Goal: Transaction & Acquisition: Purchase product/service

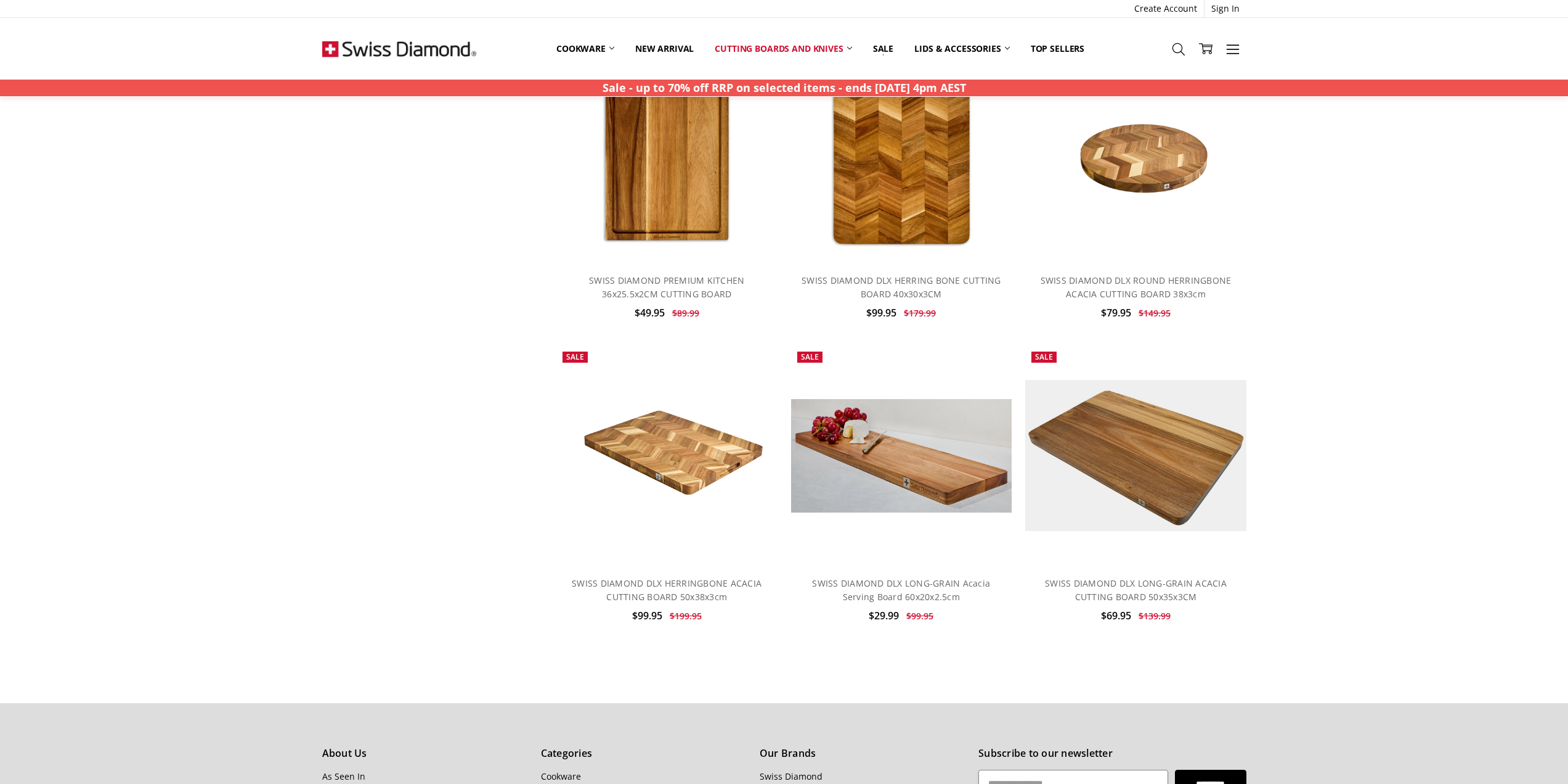
scroll to position [617, 0]
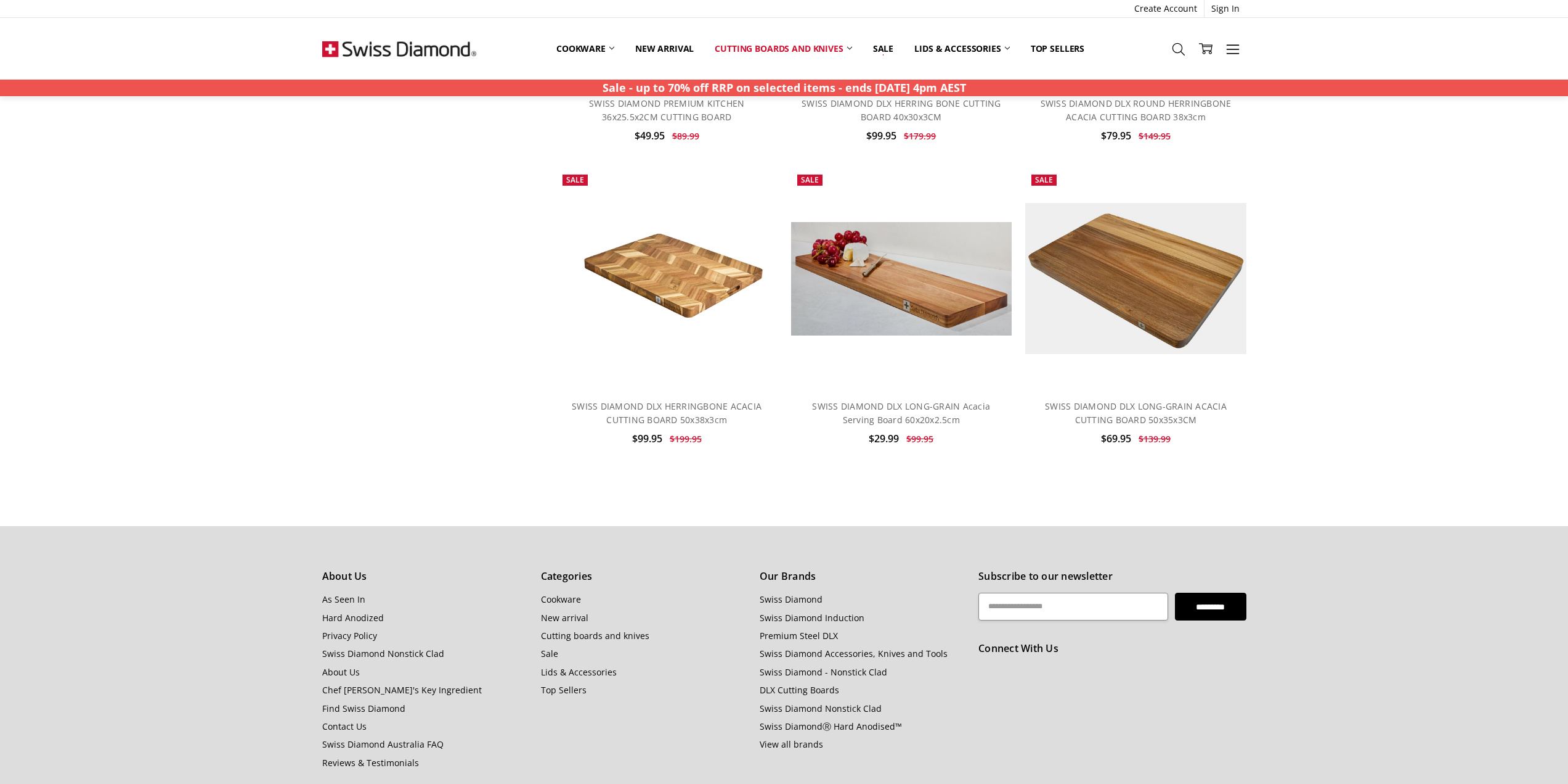
drag, startPoint x: 1342, startPoint y: 292, endPoint x: 1348, endPoint y: 358, distance: 66.3
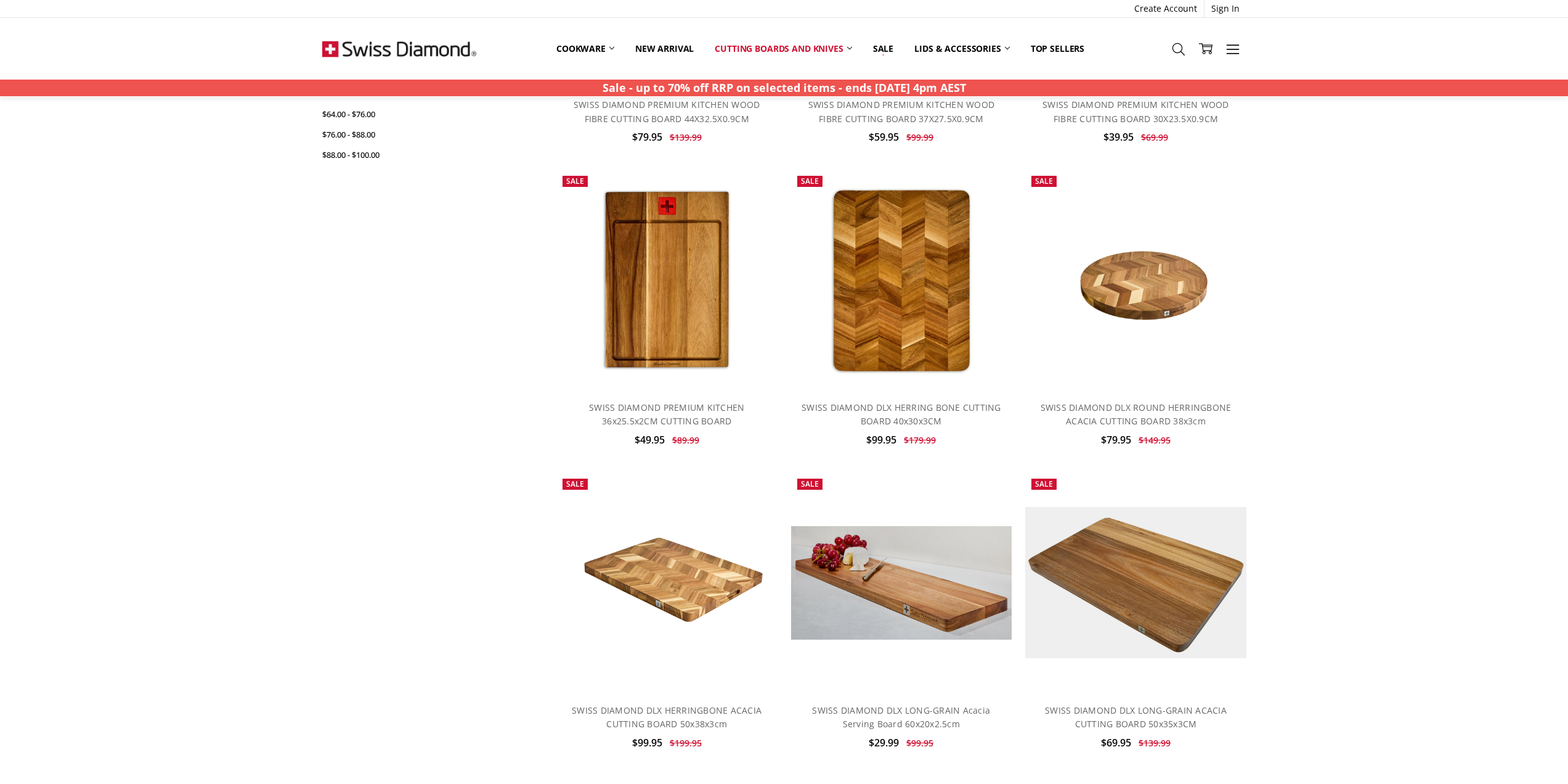
scroll to position [309, 0]
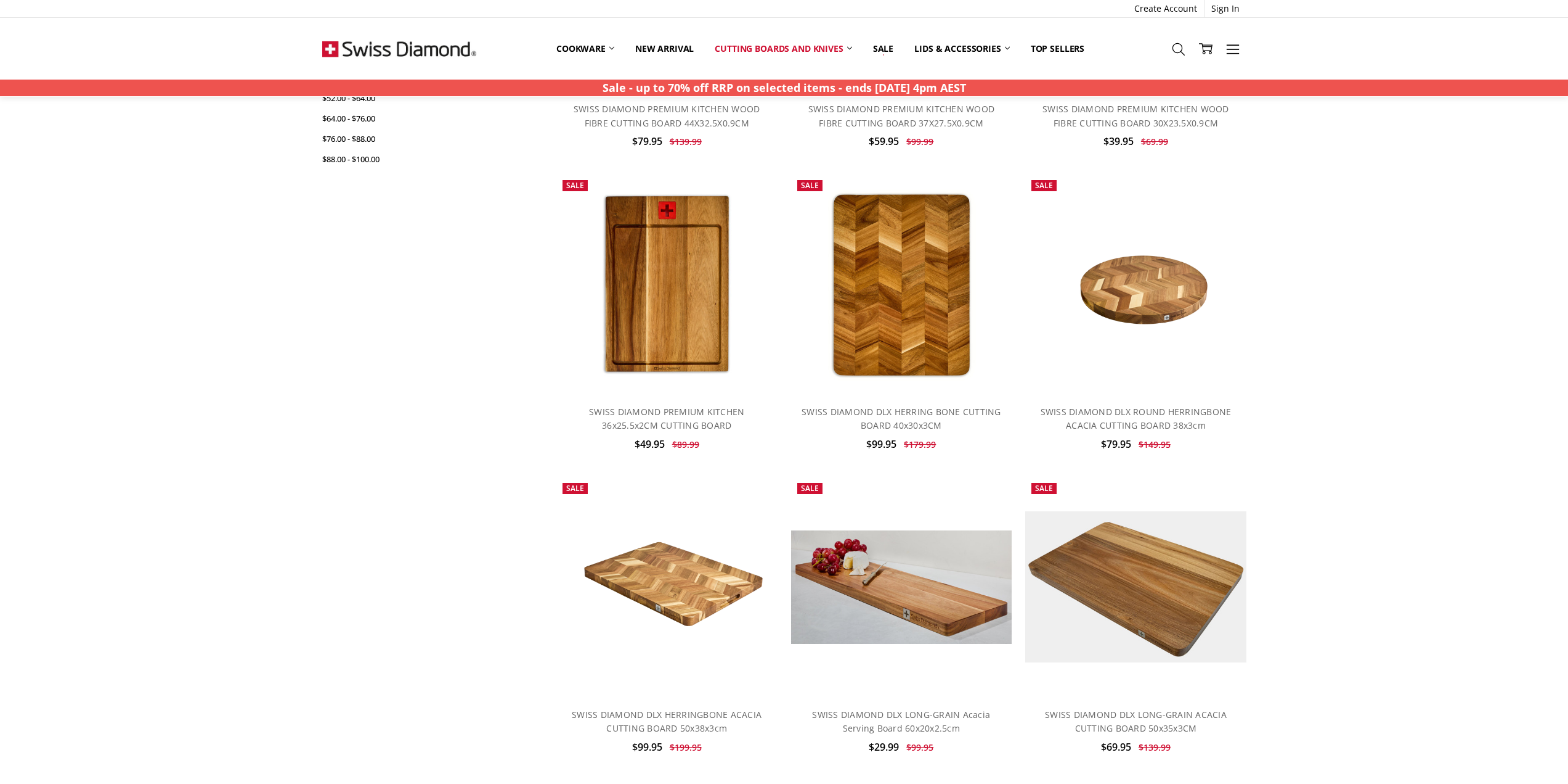
click at [909, 337] on img at bounding box center [901, 284] width 180 height 221
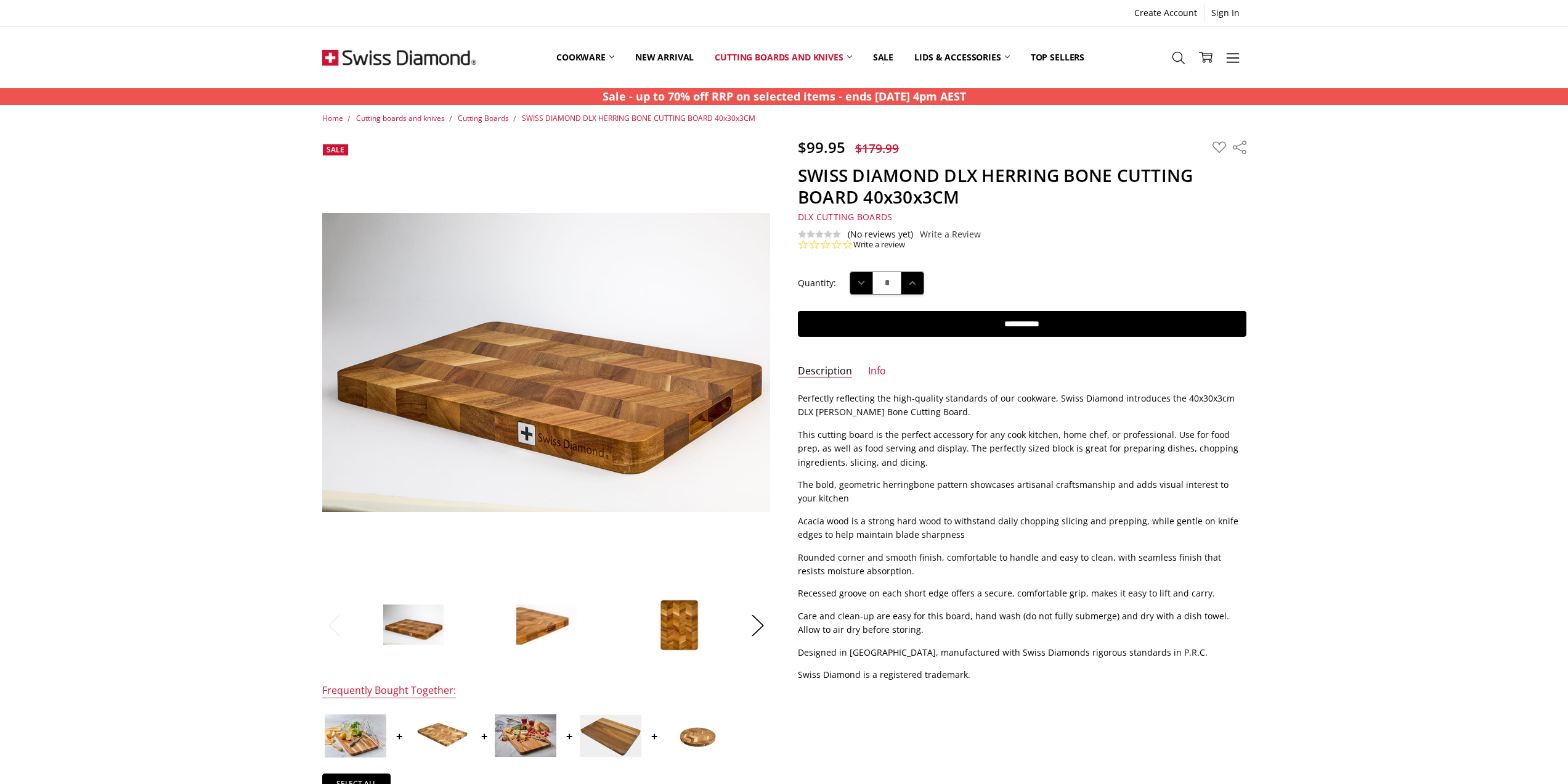
click at [934, 695] on div "$99.95 $179.99 MSRP: You save Add to Wish List" at bounding box center [784, 534] width 952 height 793
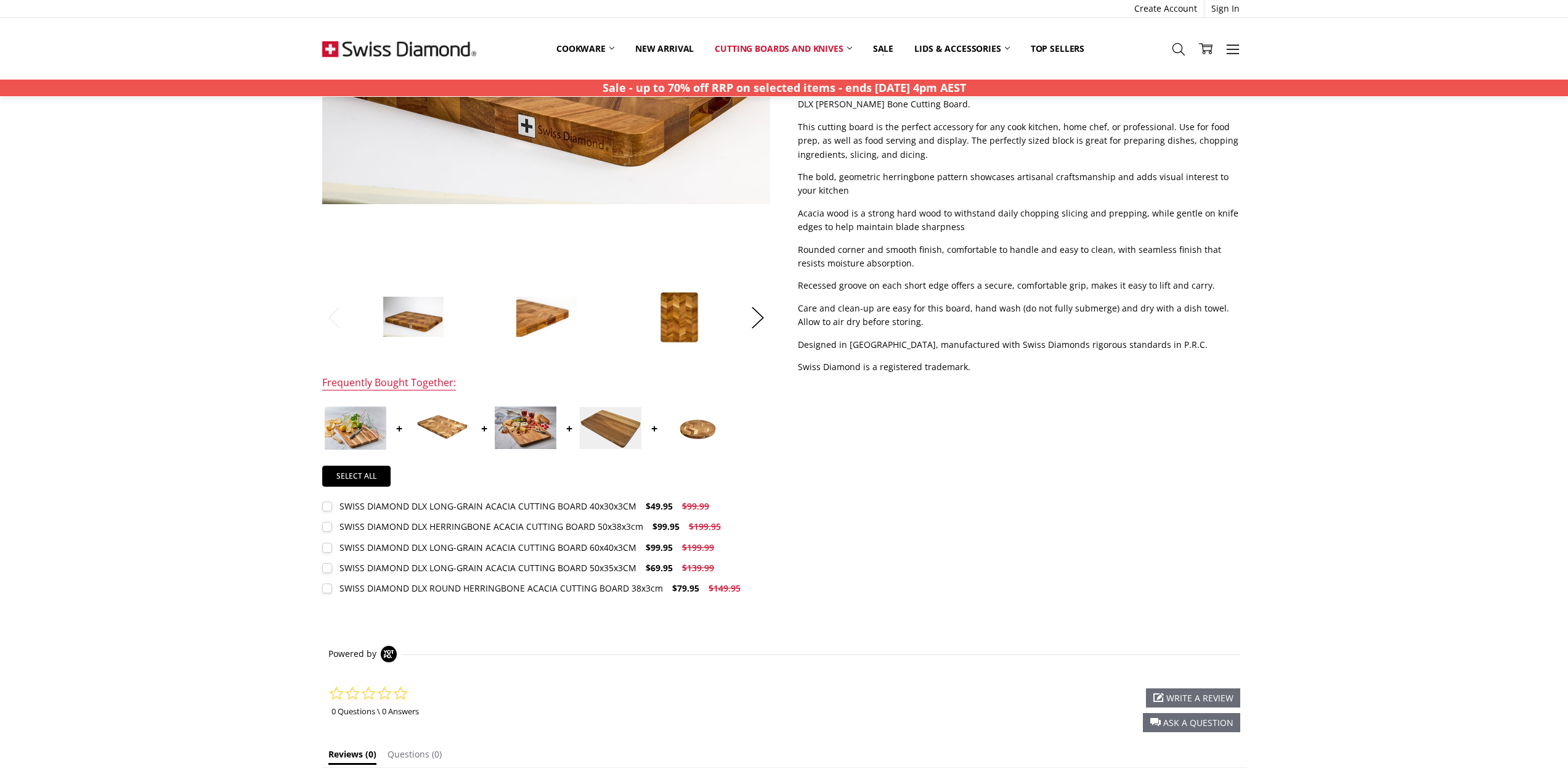
scroll to position [309, 0]
drag, startPoint x: 400, startPoint y: 507, endPoint x: 369, endPoint y: 506, distance: 31.0
click at [369, 506] on div "SWISS DIAMOND DLX LONG-GRAIN ACACIA CUTTING BOARD 40x30x3CM" at bounding box center [488, 505] width 297 height 11
click at [515, 587] on div "SWISS DIAMOND DLX ROUND HERRINGBONE ACACIA CUTTING BOARD 38x3cm" at bounding box center [501, 587] width 323 height 11
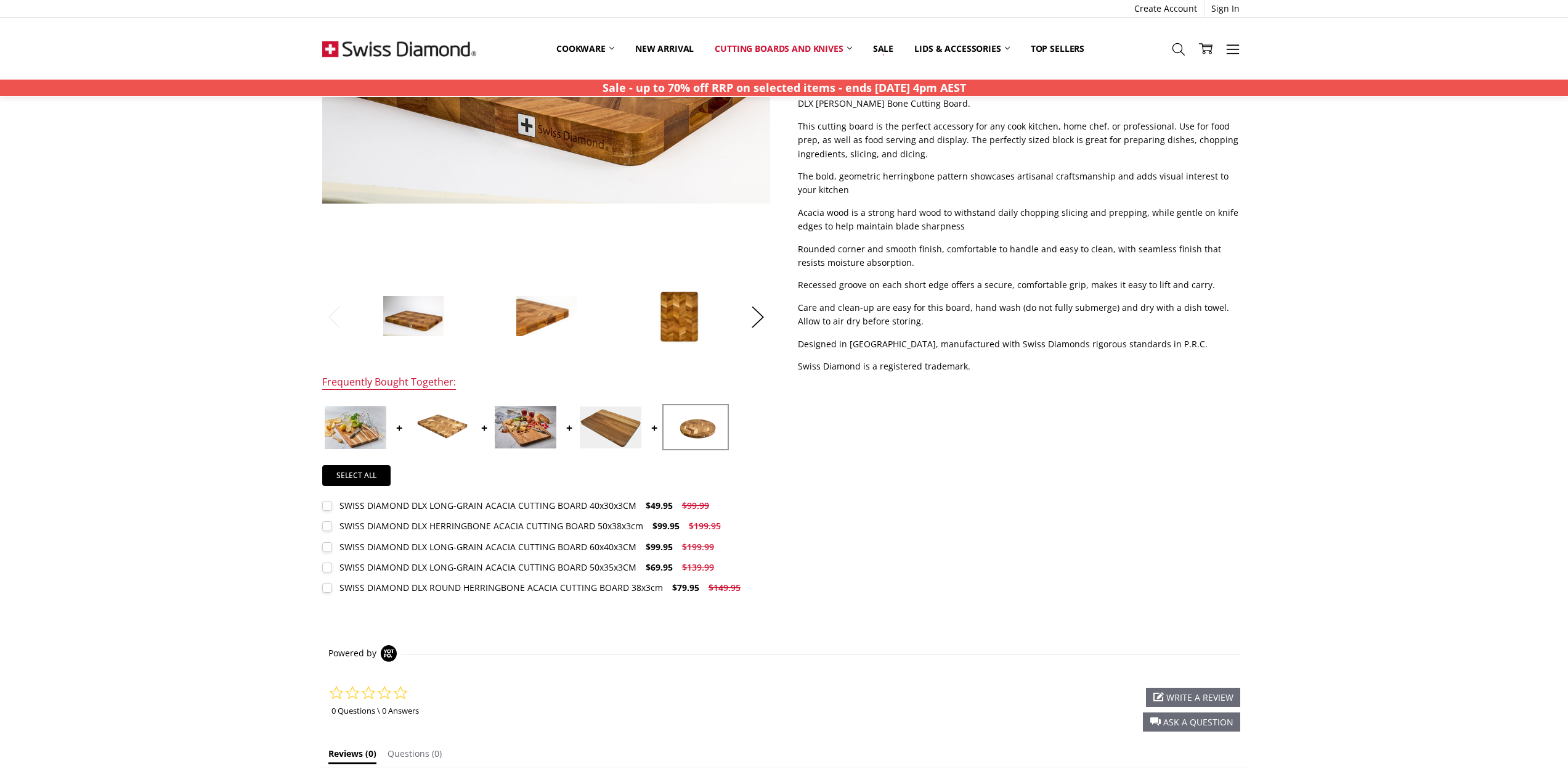
click at [515, 587] on div "SWISS DIAMOND DLX ROUND HERRINGBONE ACACIA CUTTING BOARD 38x3cm" at bounding box center [501, 587] width 323 height 11
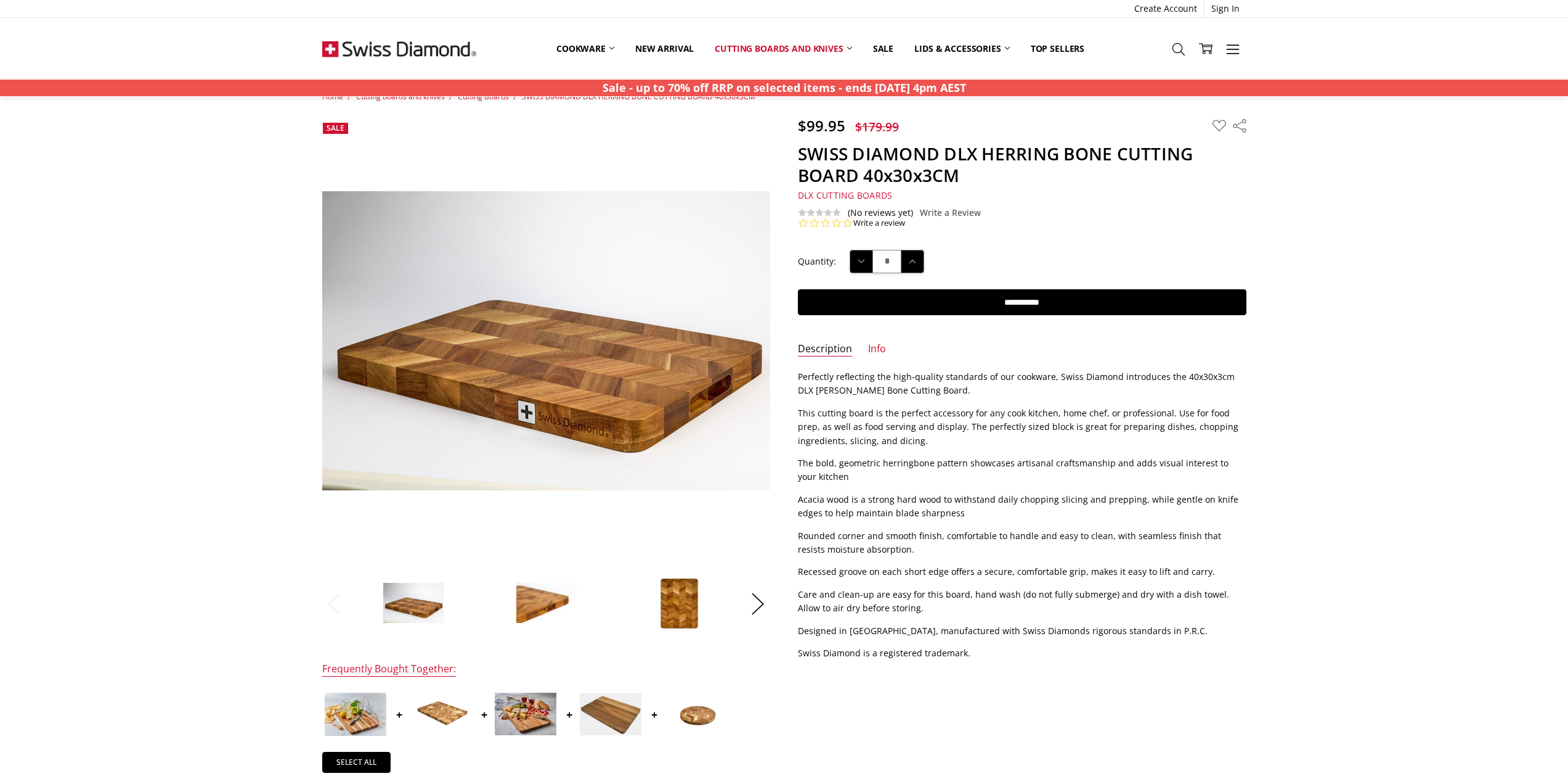
scroll to position [0, 0]
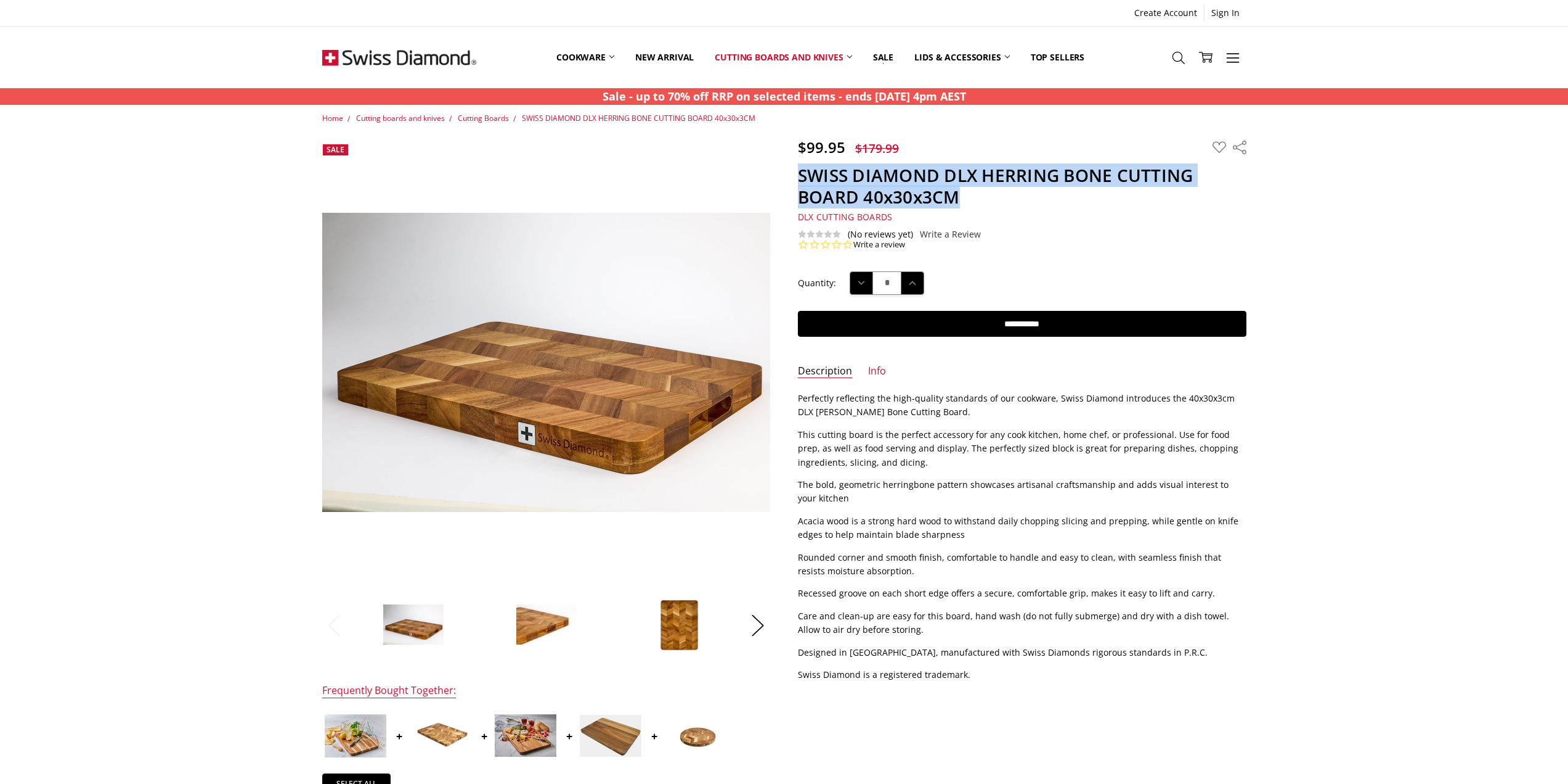
drag, startPoint x: 801, startPoint y: 177, endPoint x: 971, endPoint y: 196, distance: 171.1
click at [971, 196] on section "$99.95 $179.99 MSRP: You save Add to Wish List" at bounding box center [1022, 194] width 476 height 112
copy h1 "SWISS DIAMOND DLX HERRING BONE CUTTING BOARD 40x30x3CM"
